Goal: Task Accomplishment & Management: Use online tool/utility

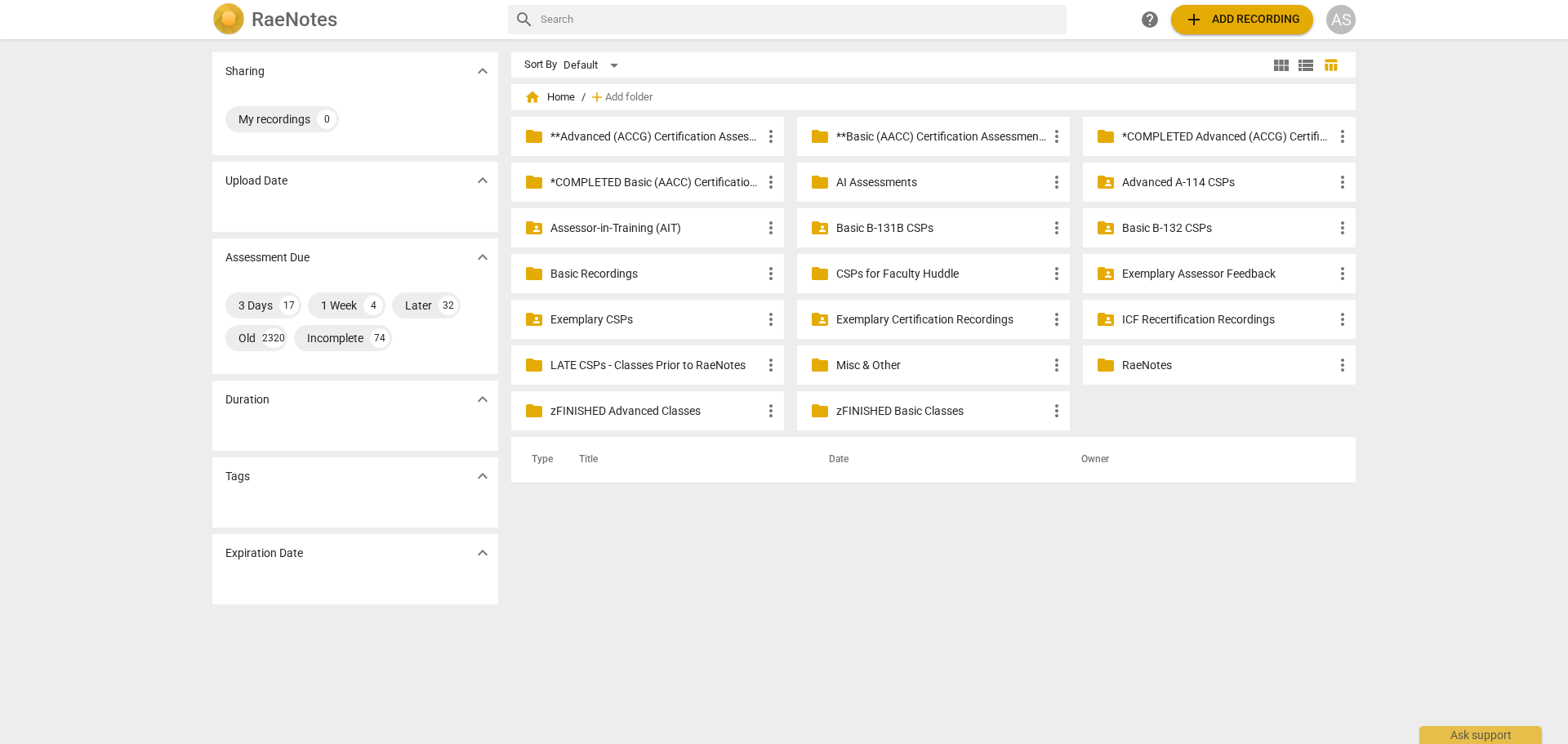
click at [1185, 175] on p "Advanced A-114 CSPs" at bounding box center [1227, 182] width 210 height 17
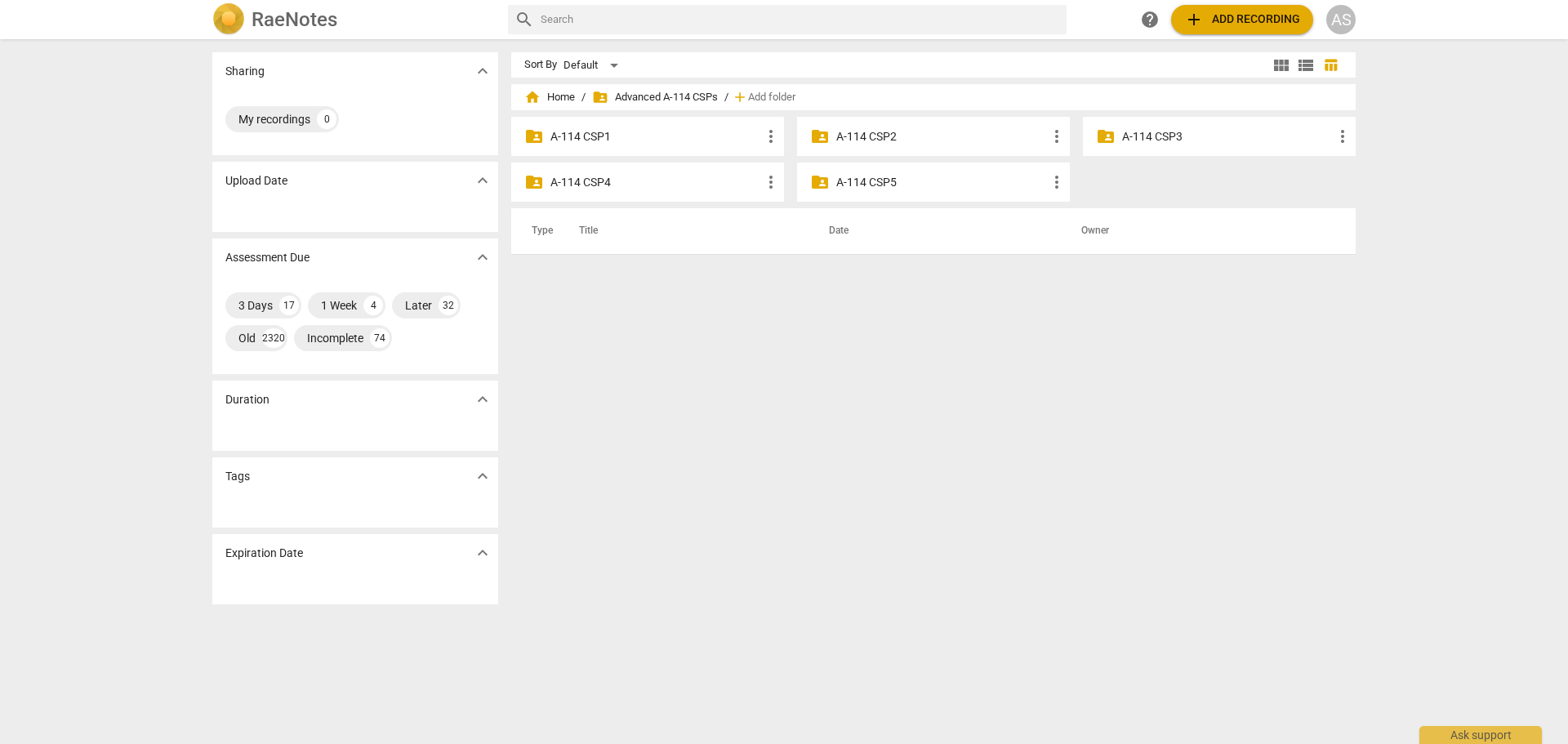
click at [663, 186] on p "A-114 CSP4" at bounding box center [655, 182] width 210 height 17
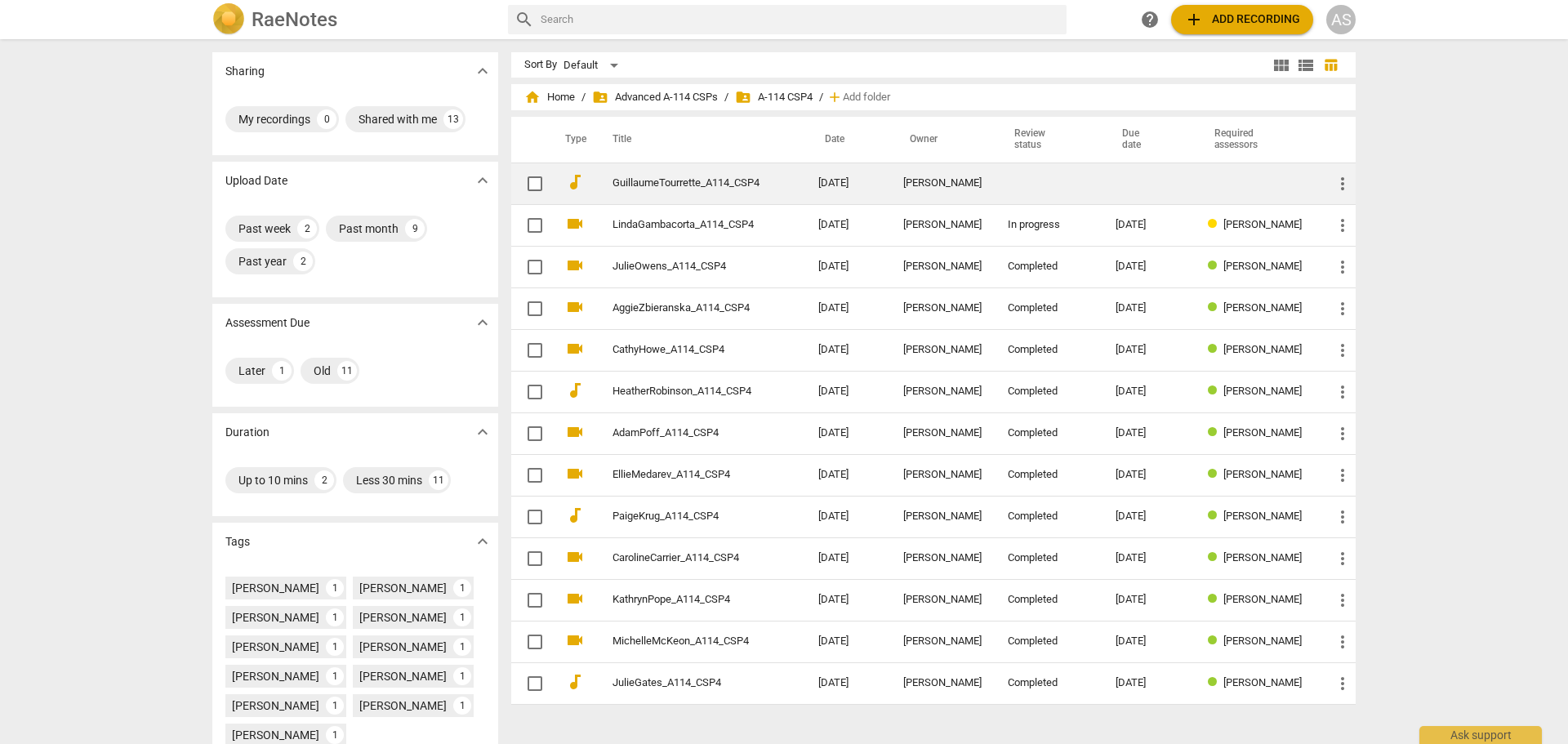
click at [752, 178] on link "GuillaumeTourrette_A114_CSP4" at bounding box center [686, 183] width 147 height 13
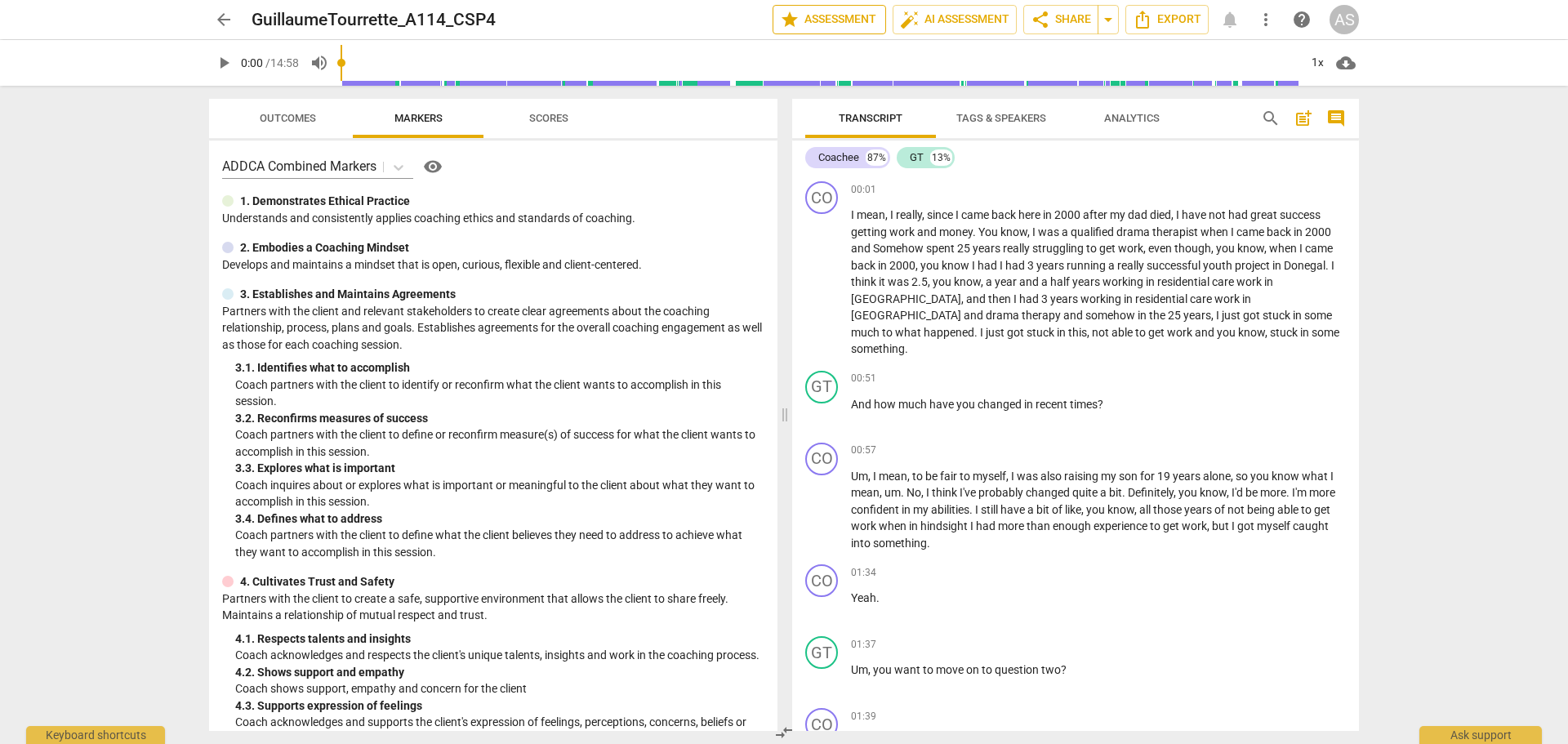
click at [831, 29] on span "star Assessment" at bounding box center [828, 20] width 98 height 20
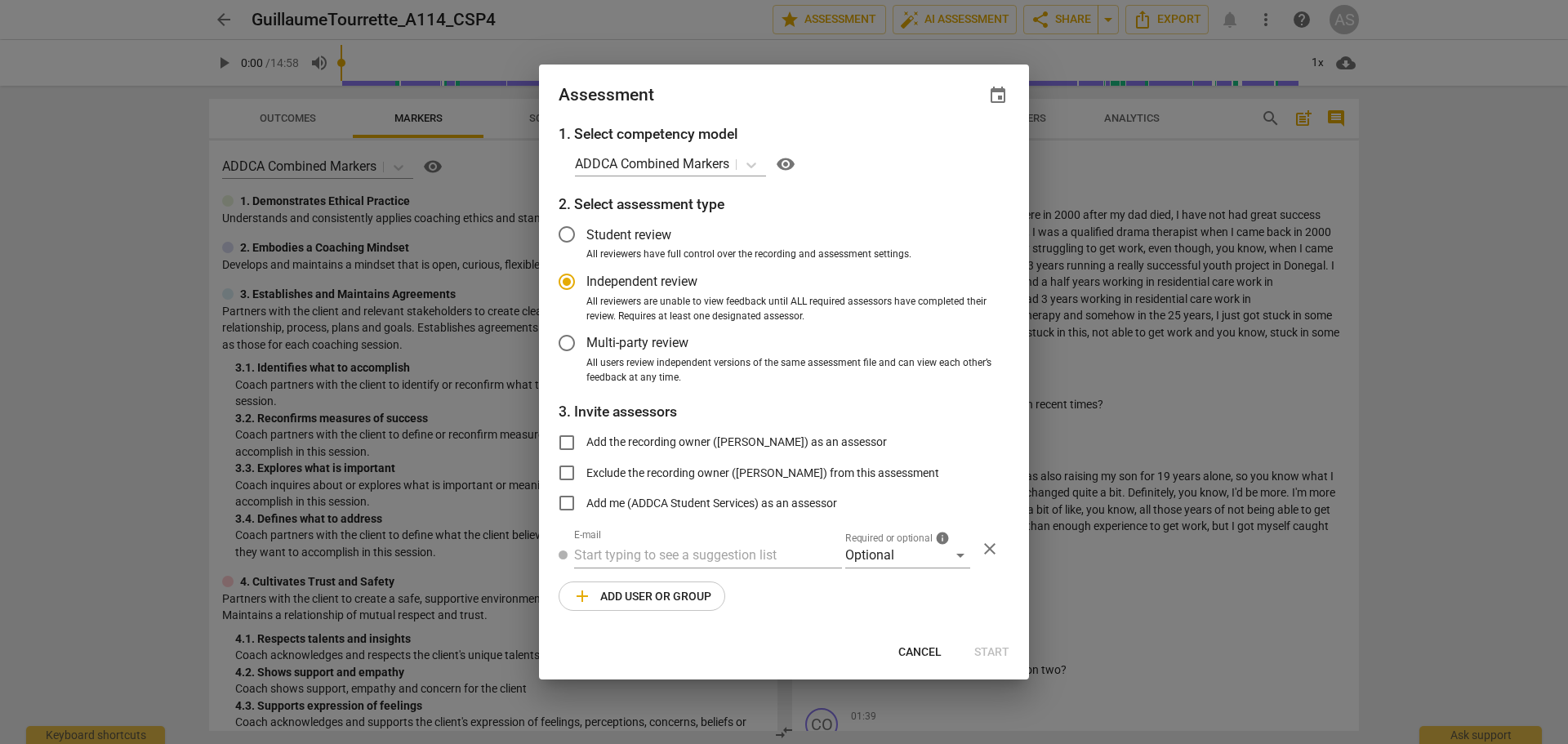
radio input "false"
click at [992, 107] on div "event" at bounding box center [997, 95] width 23 height 23
click at [996, 102] on span "event" at bounding box center [998, 96] width 20 height 20
click at [951, 150] on input "date" at bounding box center [900, 152] width 115 height 23
type input "[DATE]"
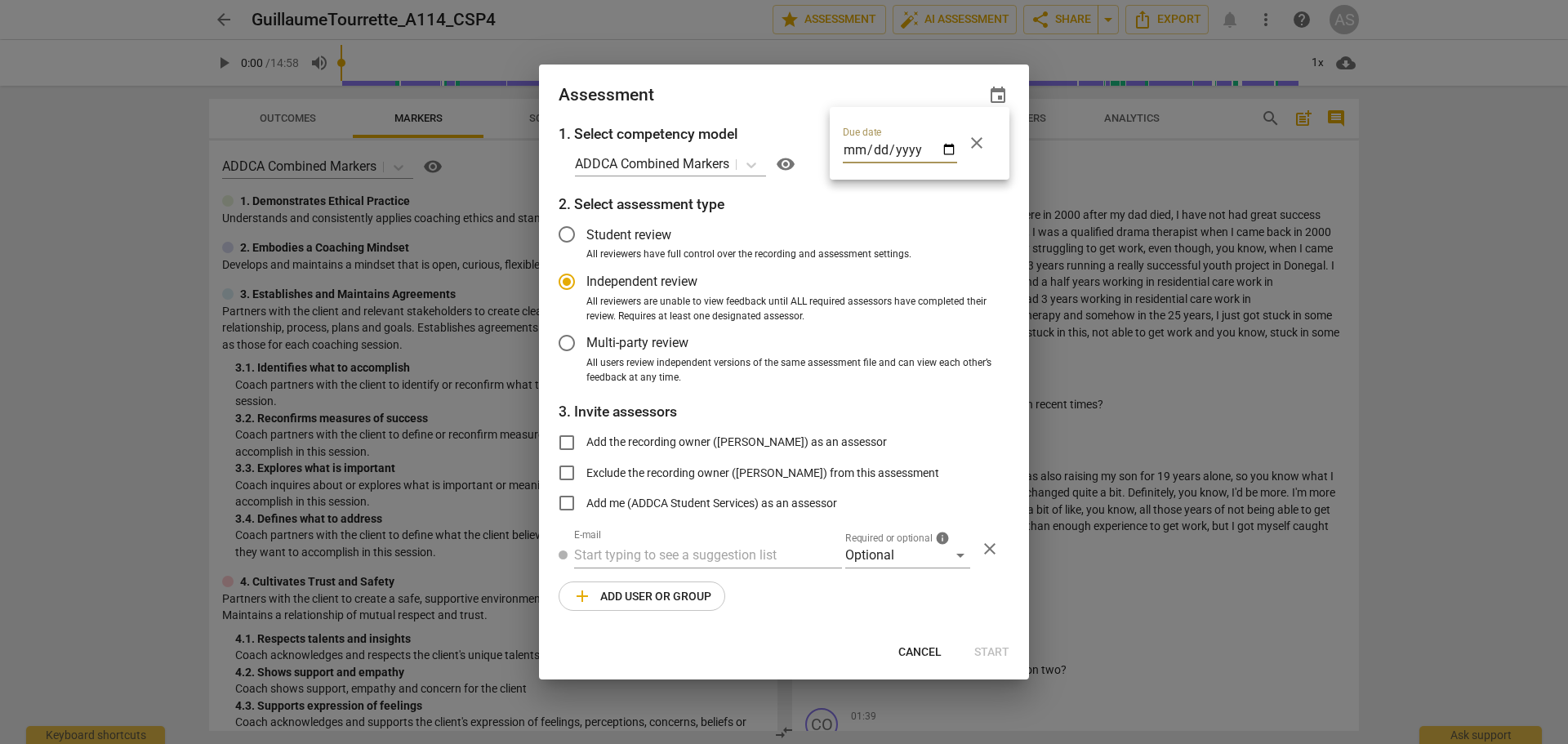
click at [770, 108] on div at bounding box center [784, 372] width 1568 height 744
click at [881, 561] on div "Optional" at bounding box center [908, 554] width 125 height 26
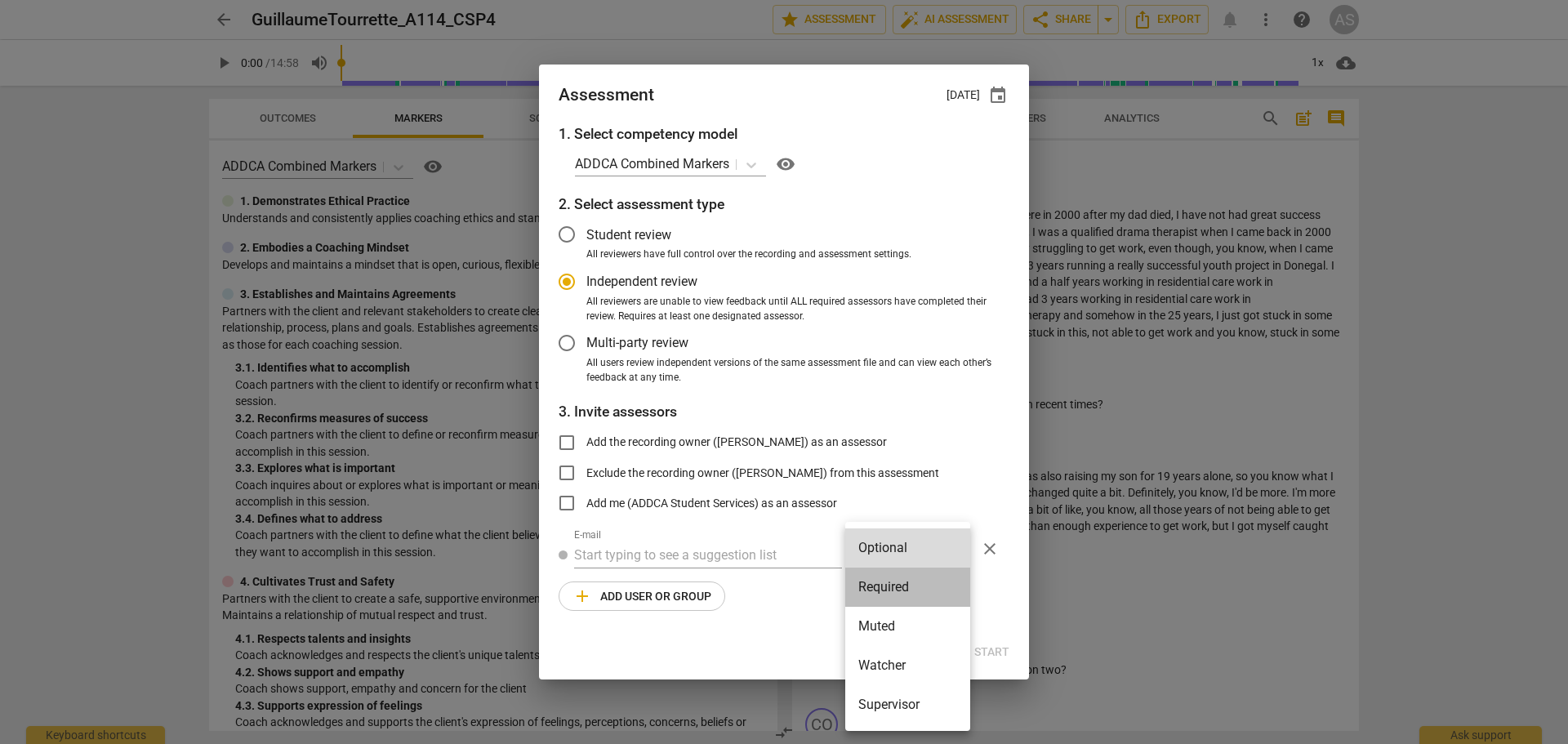
click at [885, 583] on li "Required" at bounding box center [908, 586] width 125 height 39
radio input "false"
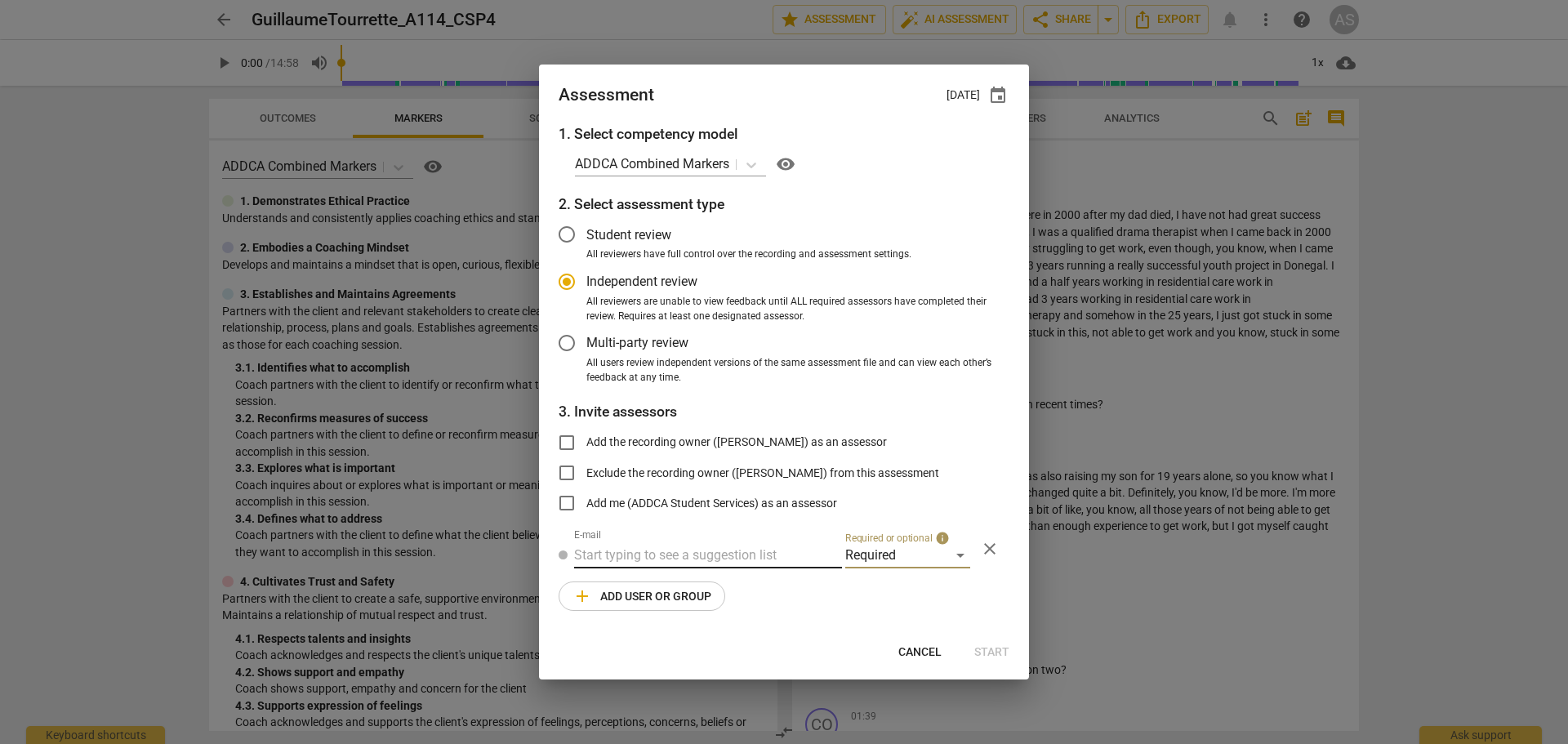
click at [737, 546] on input "text" at bounding box center [708, 554] width 268 height 26
type input "[PERSON_NAME]"
click at [711, 591] on span "[PERSON_NAME]" at bounding box center [743, 587] width 98 height 15
radio input "false"
type input "[PERSON_NAME] <[PERSON_NAME][EMAIL_ADDRESS][DOMAIN_NAME]>"
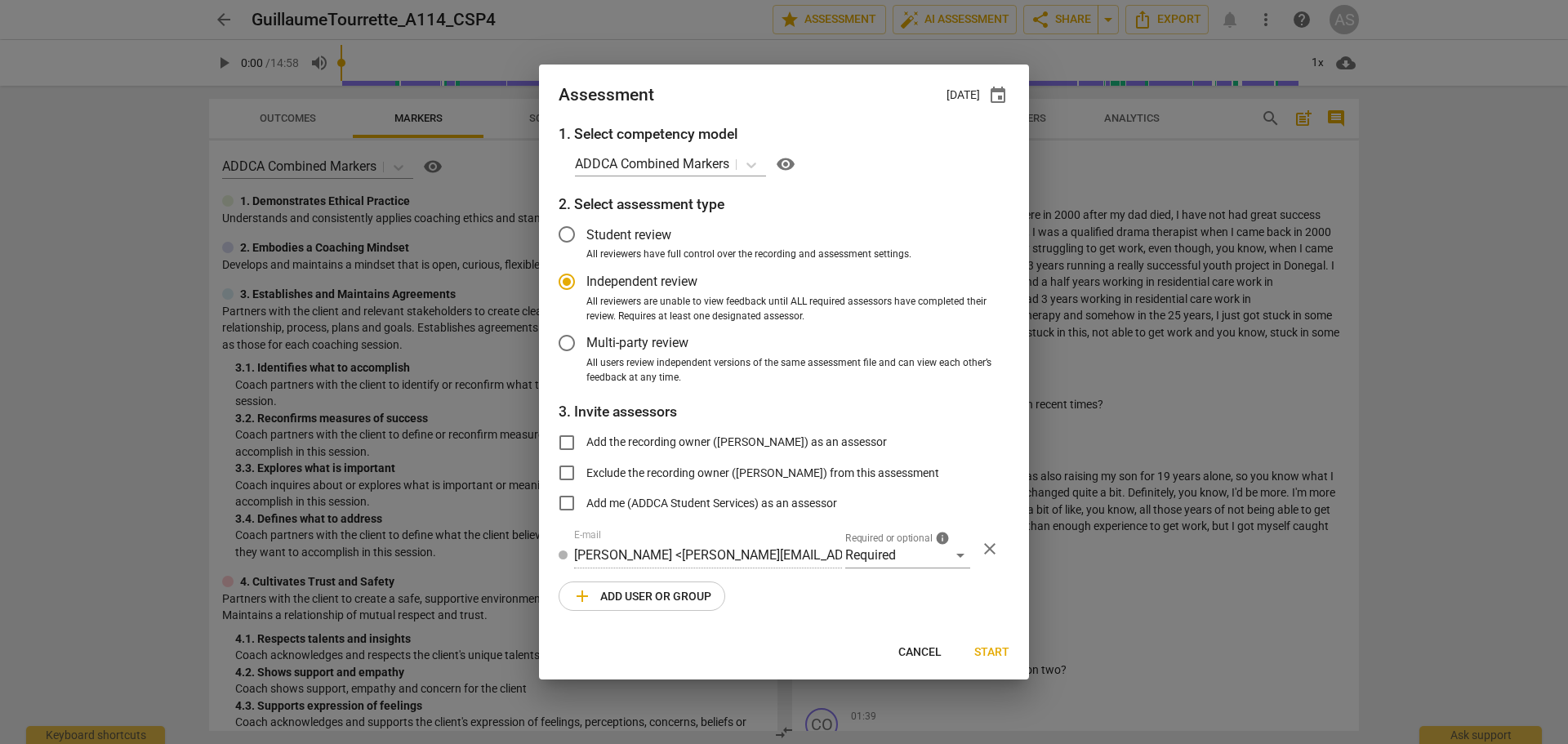
click at [650, 616] on div "1. Select competency model ADDCA Combined Markers visibility 2. Select assessme…" at bounding box center [784, 377] width 490 height 507
click at [660, 601] on span "add Add user or group" at bounding box center [642, 596] width 139 height 20
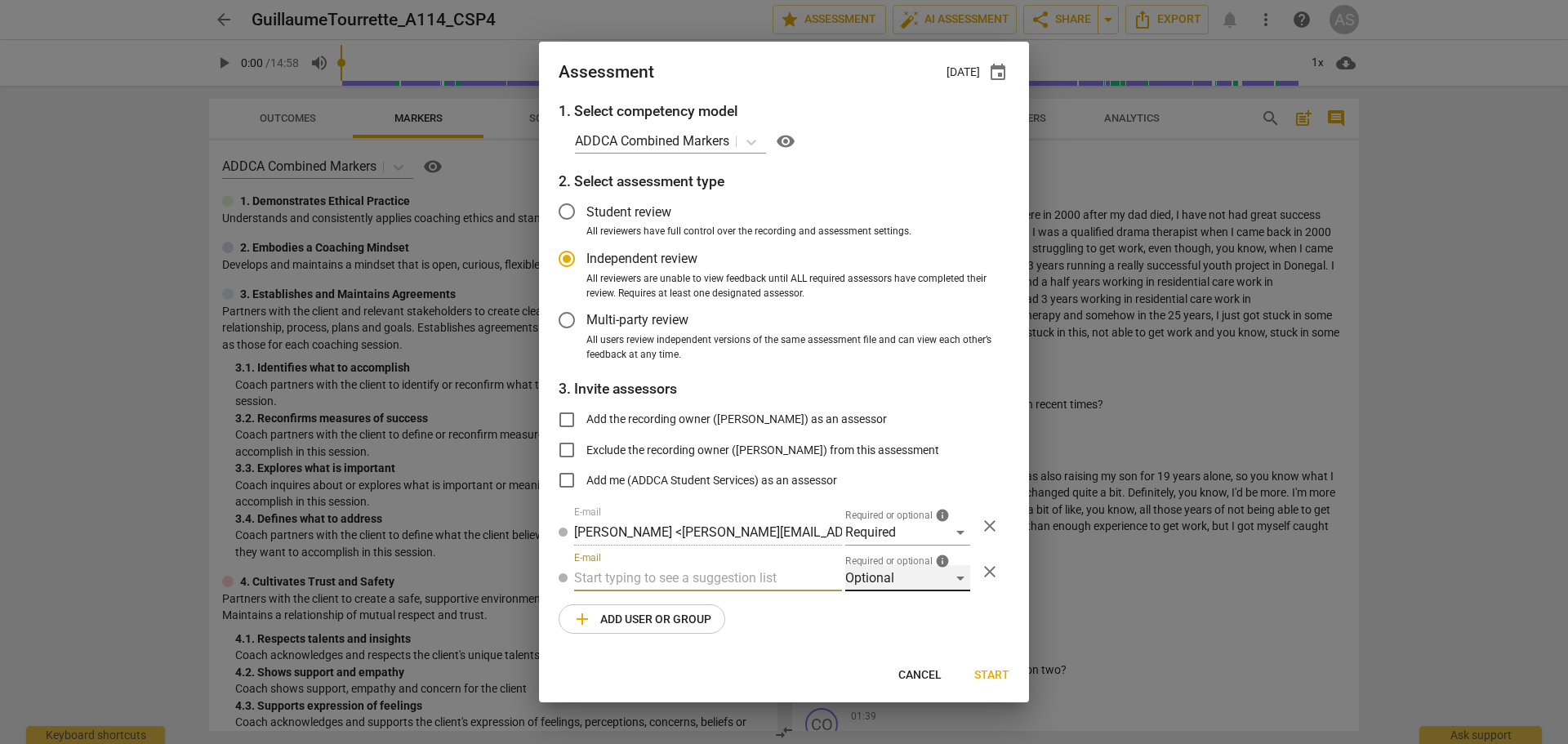
click at [923, 580] on div "Optional" at bounding box center [908, 578] width 125 height 26
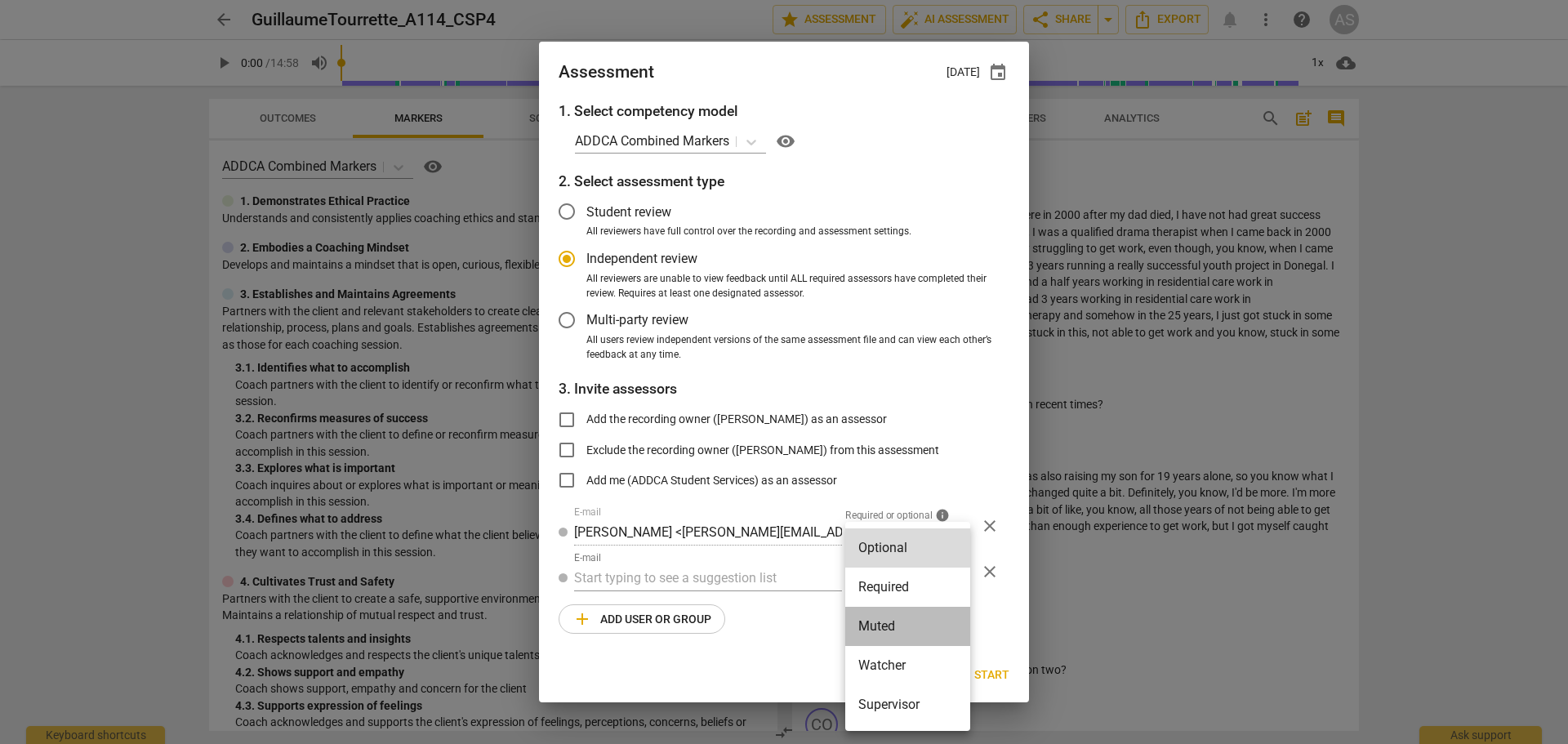
click at [894, 630] on li "Muted" at bounding box center [908, 626] width 125 height 39
radio input "false"
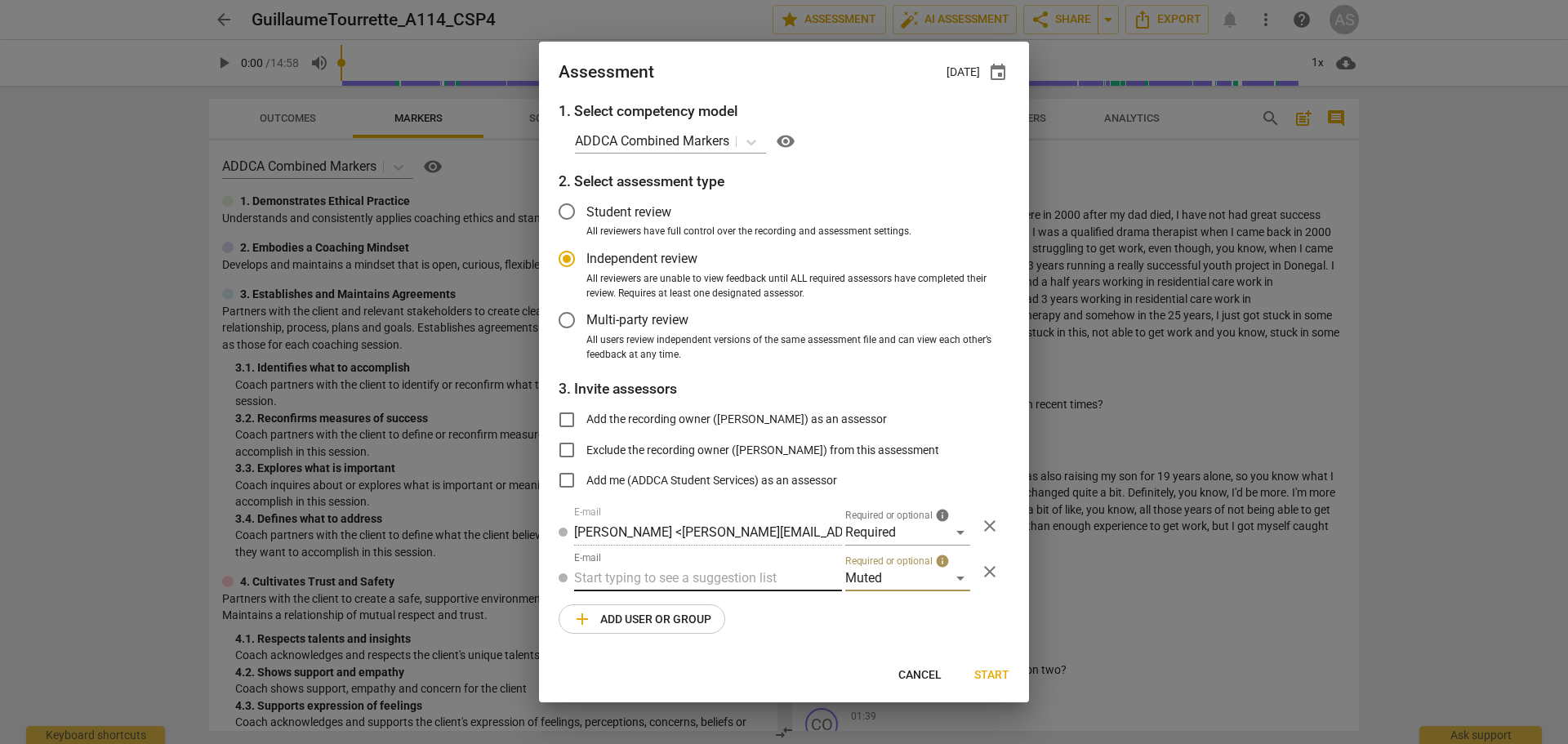
click at [664, 580] on input "text" at bounding box center [708, 578] width 268 height 26
type input "A-114"
click at [668, 607] on span "A-114" at bounding box center [661, 609] width 35 height 15
radio input "false"
type input "Advanced A-114 CSPs"
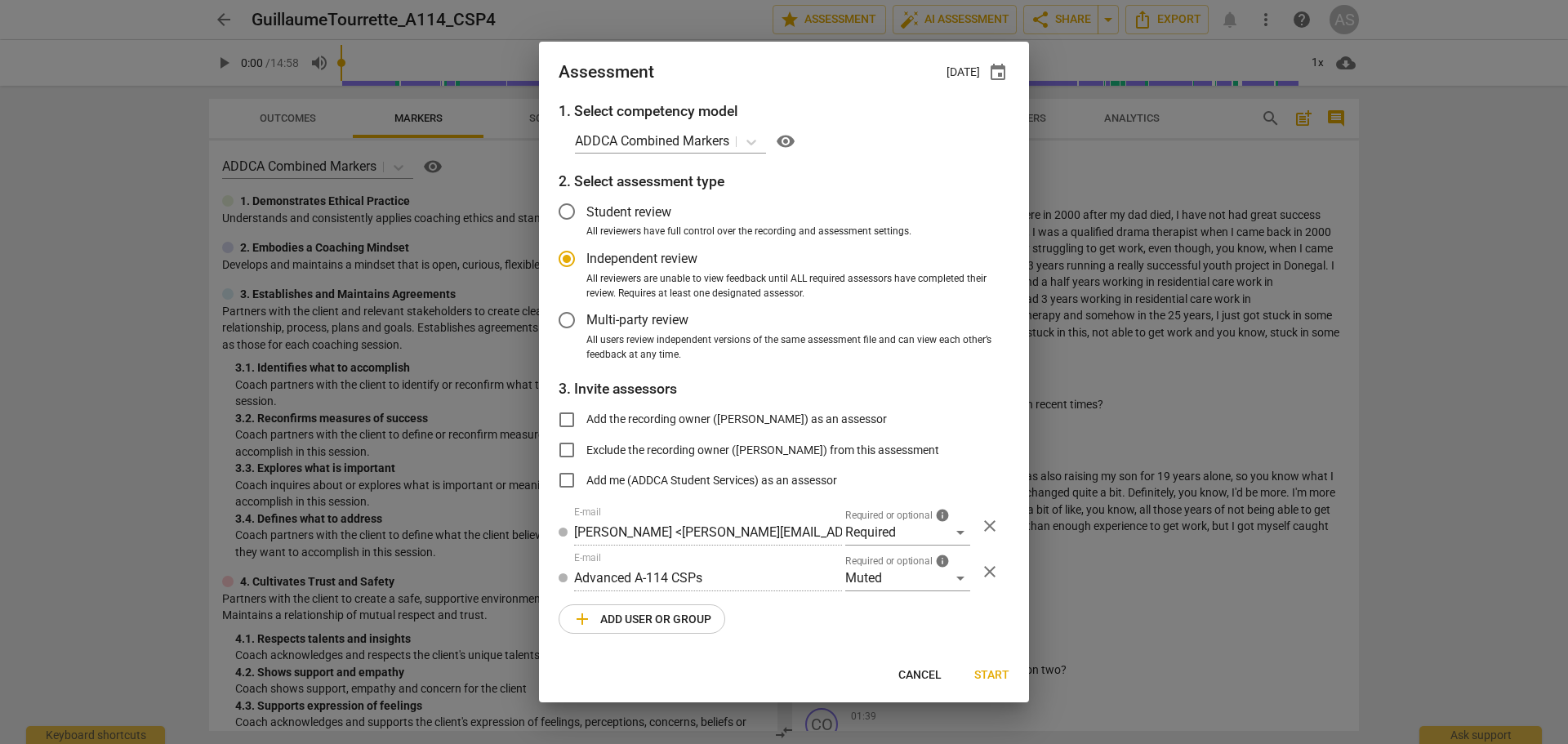
click at [979, 672] on span "Start" at bounding box center [992, 675] width 35 height 16
radio input "false"
type input "[PERSON_NAME] <[PERSON_NAME][EMAIL_ADDRESS][DOMAIN_NAME]>"
type input "[PERSON_NAME] <[PERSON_NAME][EMAIL_ADDRESS][PERSON_NAME][DOMAIN_NAME]>"
